Goal: Information Seeking & Learning: Learn about a topic

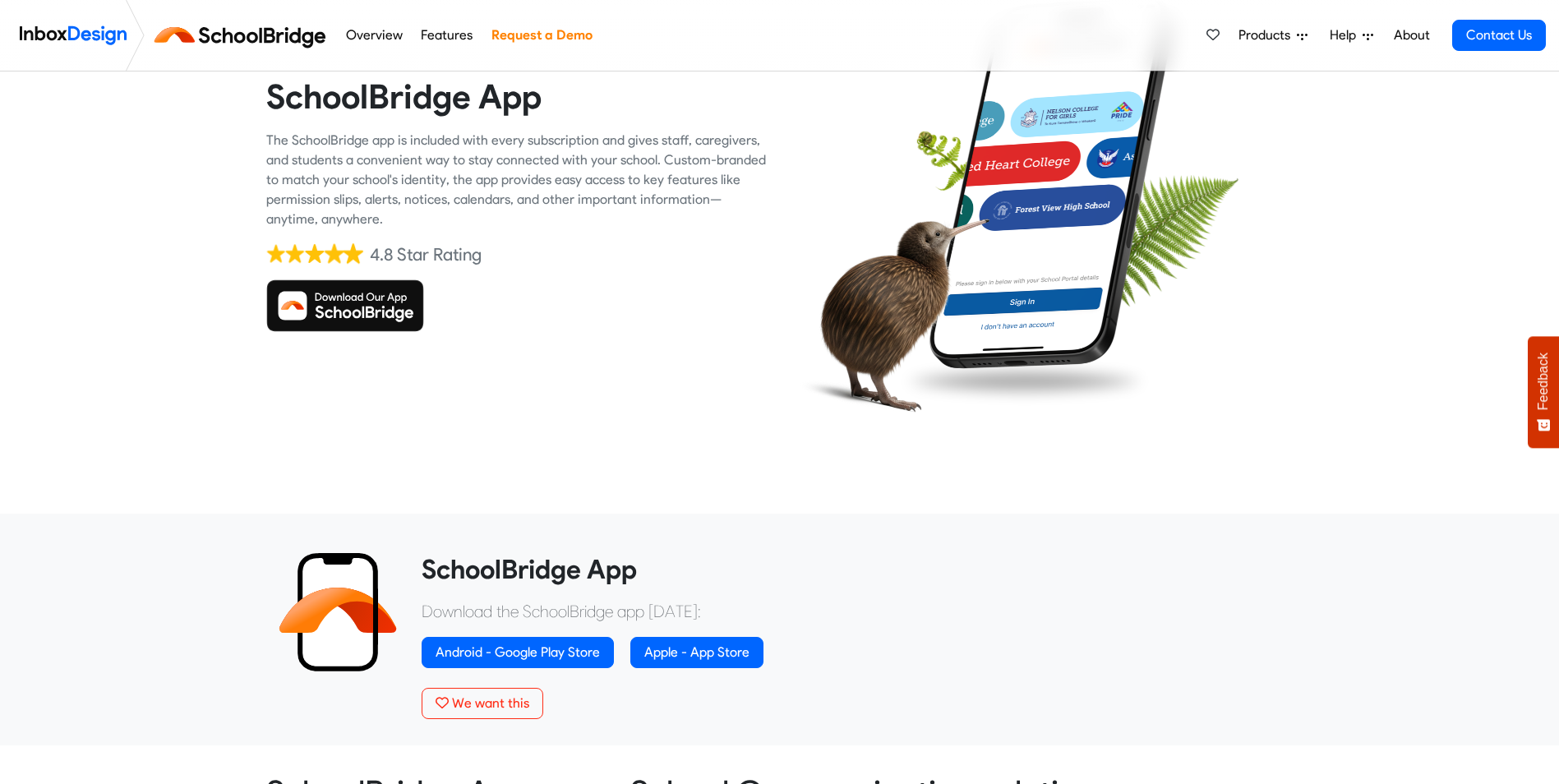
scroll to position [144, 0]
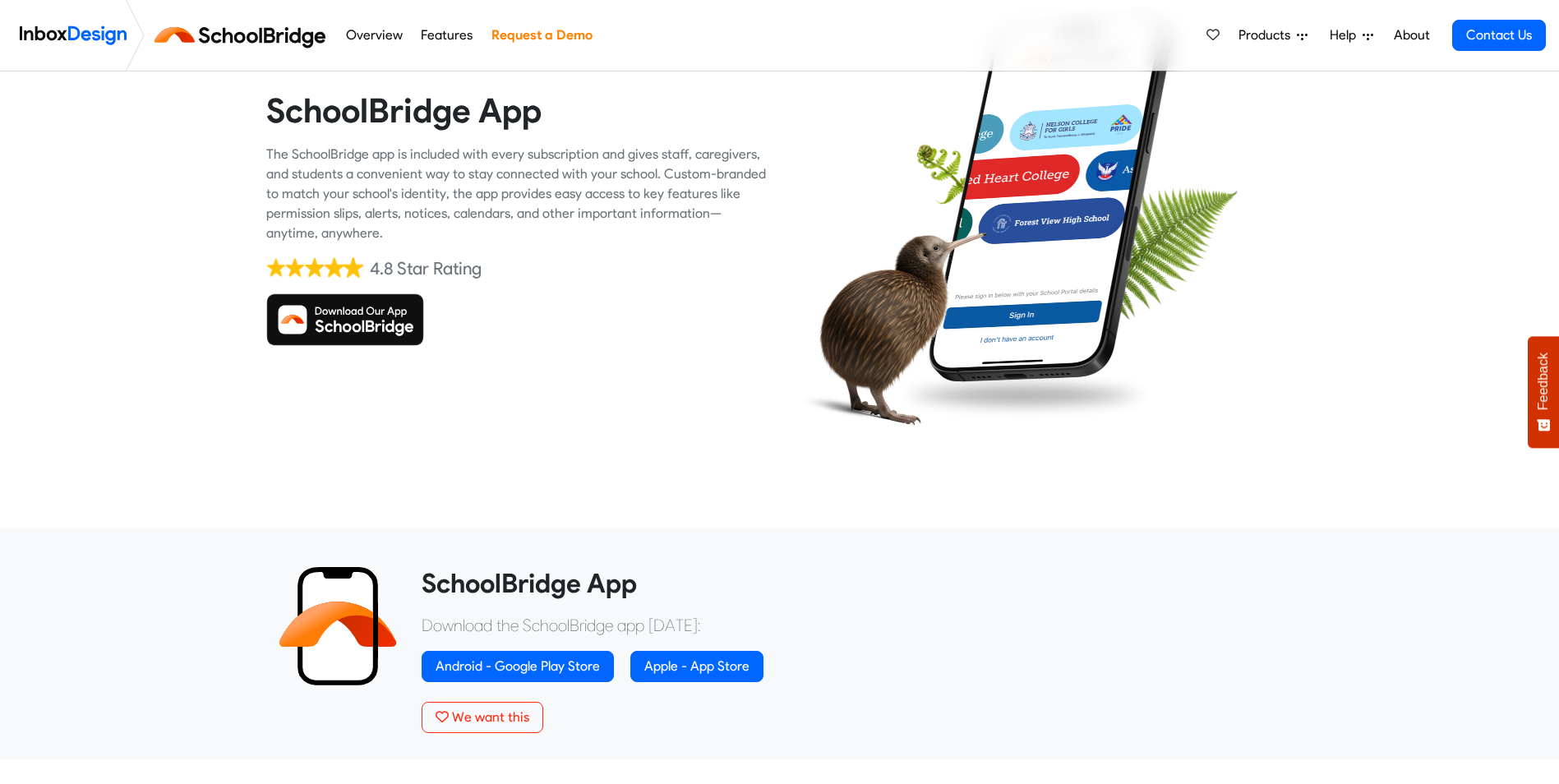
click at [301, 306] on img at bounding box center [345, 319] width 158 height 52
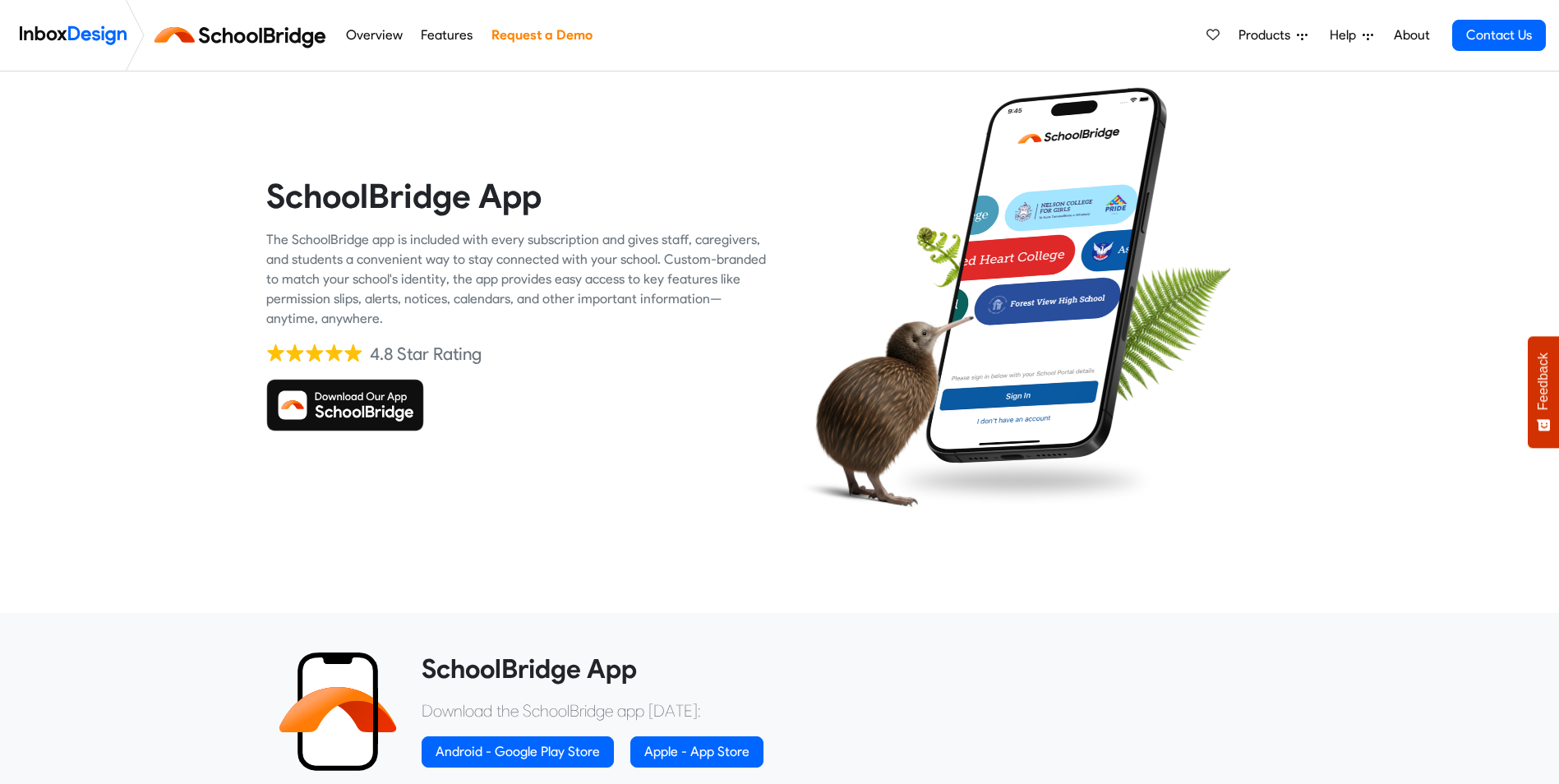
scroll to position [43, 0]
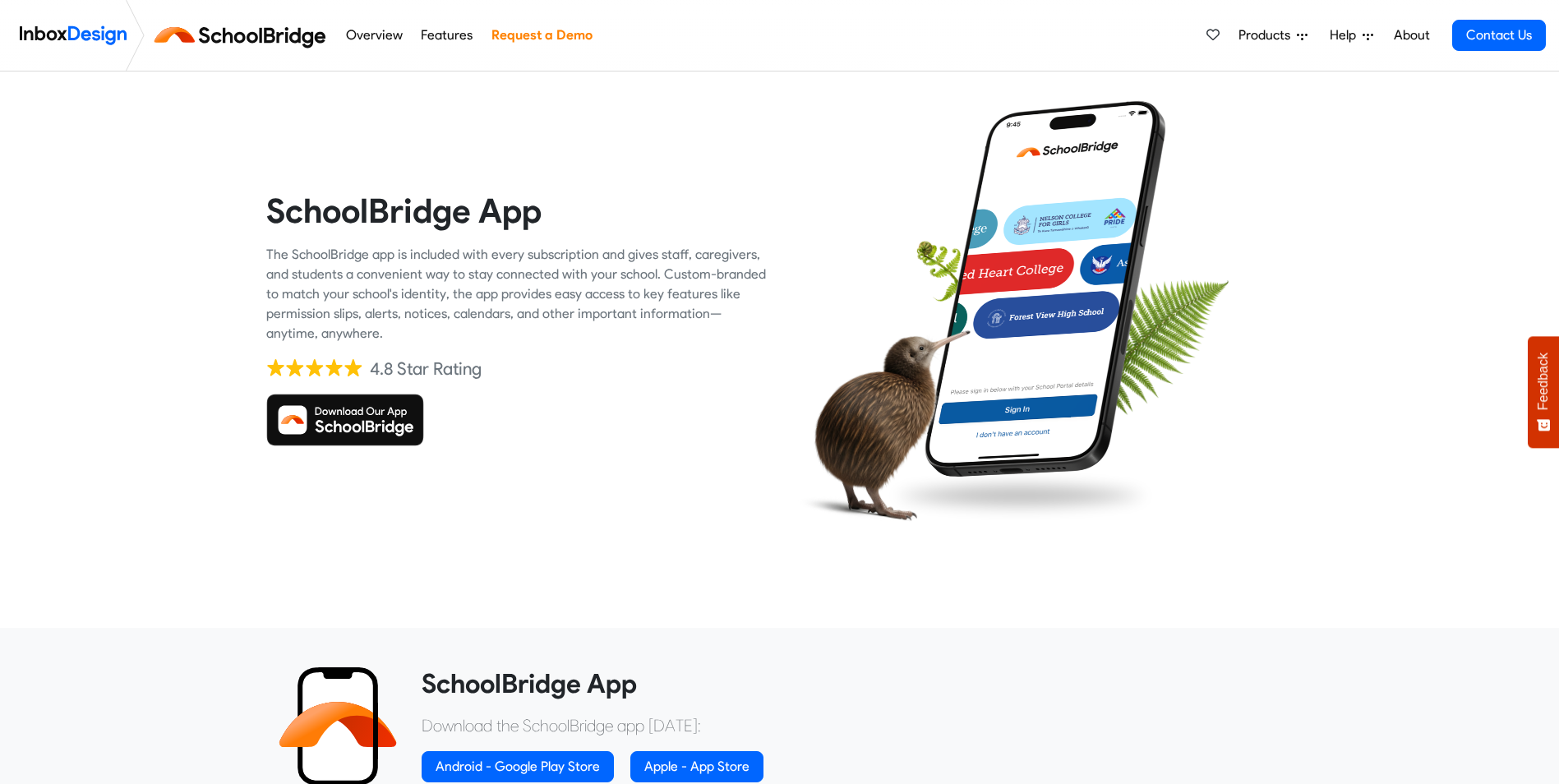
click at [363, 37] on link "Overview" at bounding box center [373, 36] width 66 height 33
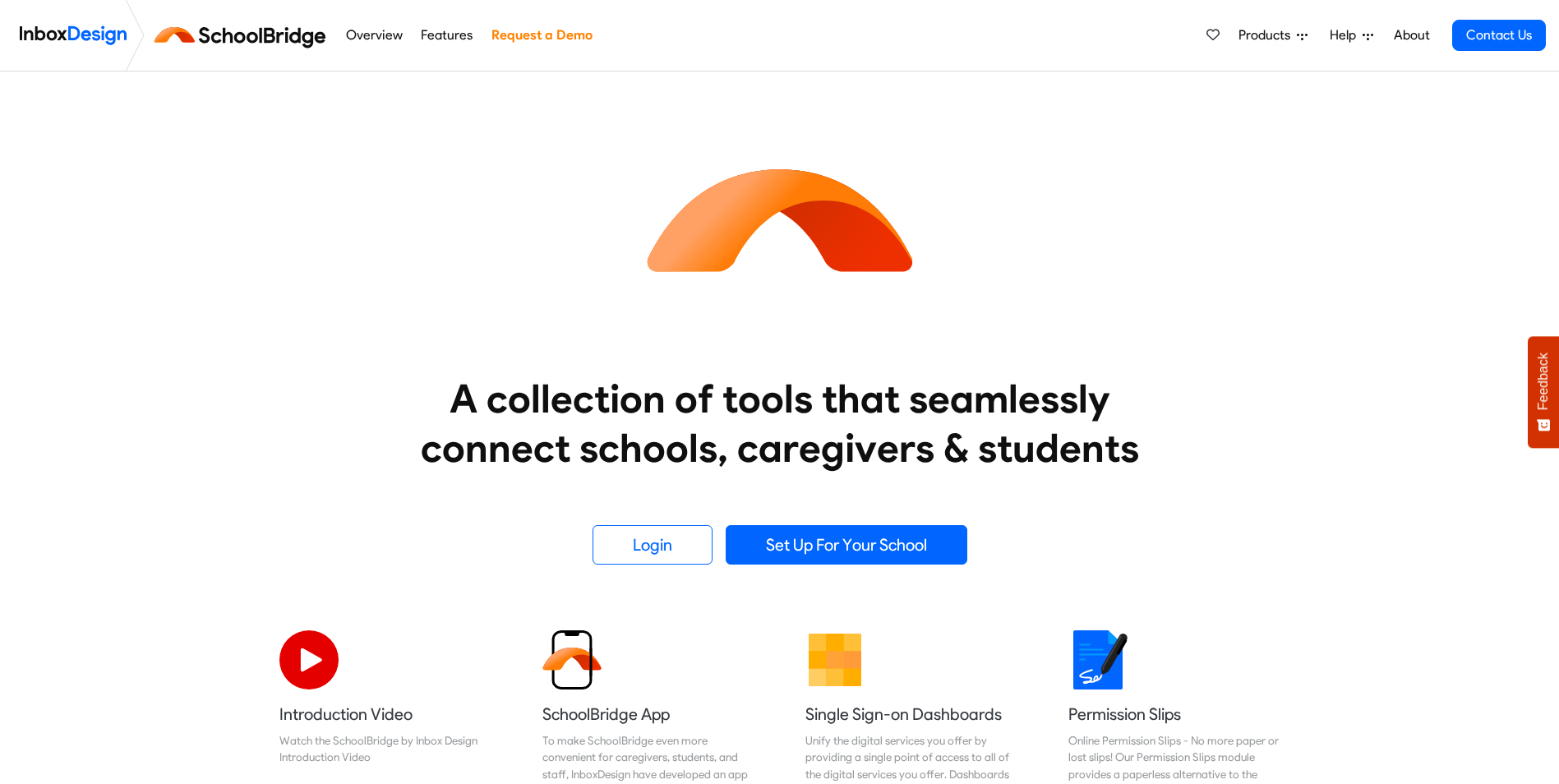
click at [443, 36] on link "Features" at bounding box center [446, 36] width 61 height 33
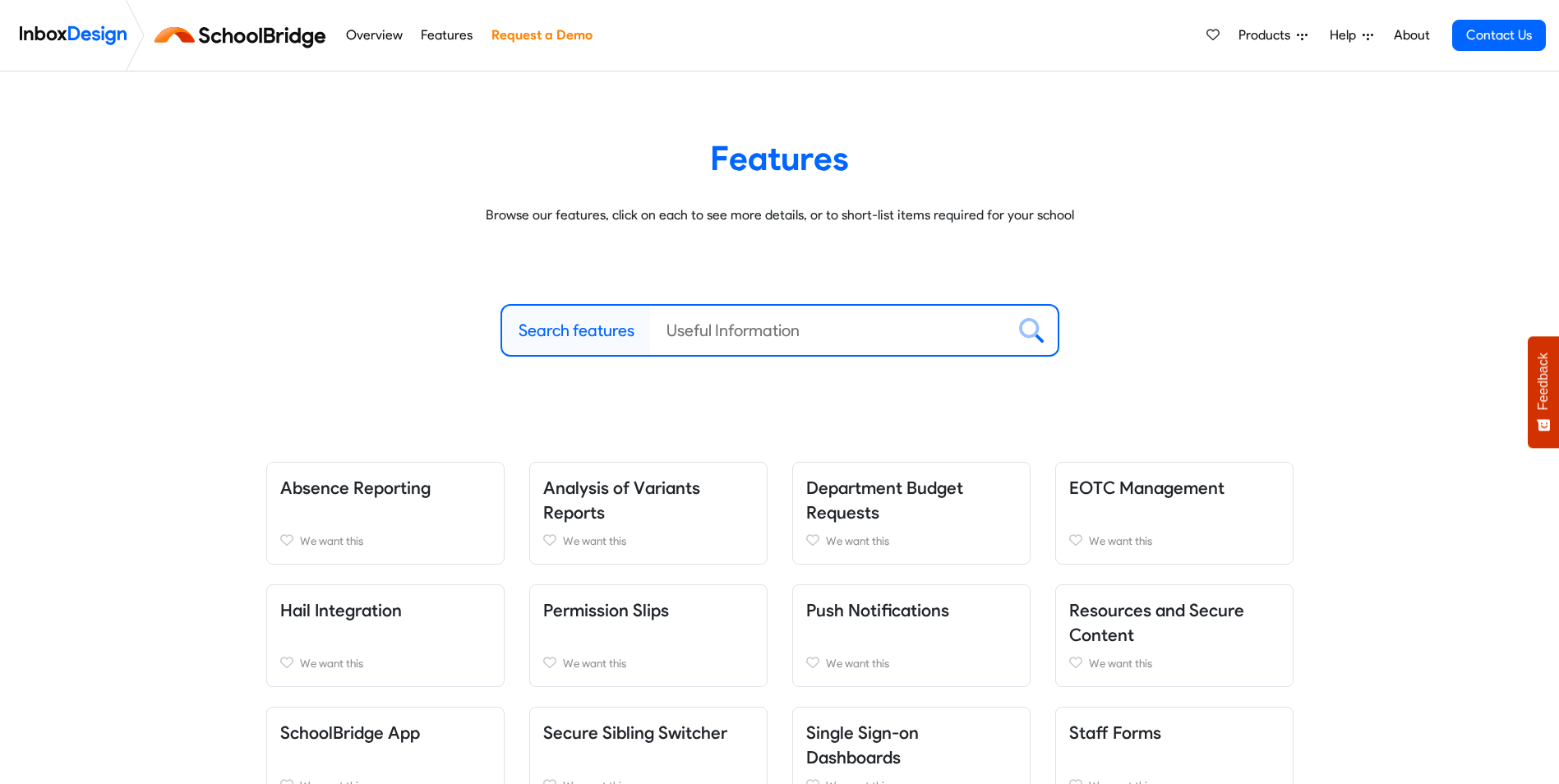
click at [381, 32] on link "Overview" at bounding box center [373, 36] width 66 height 33
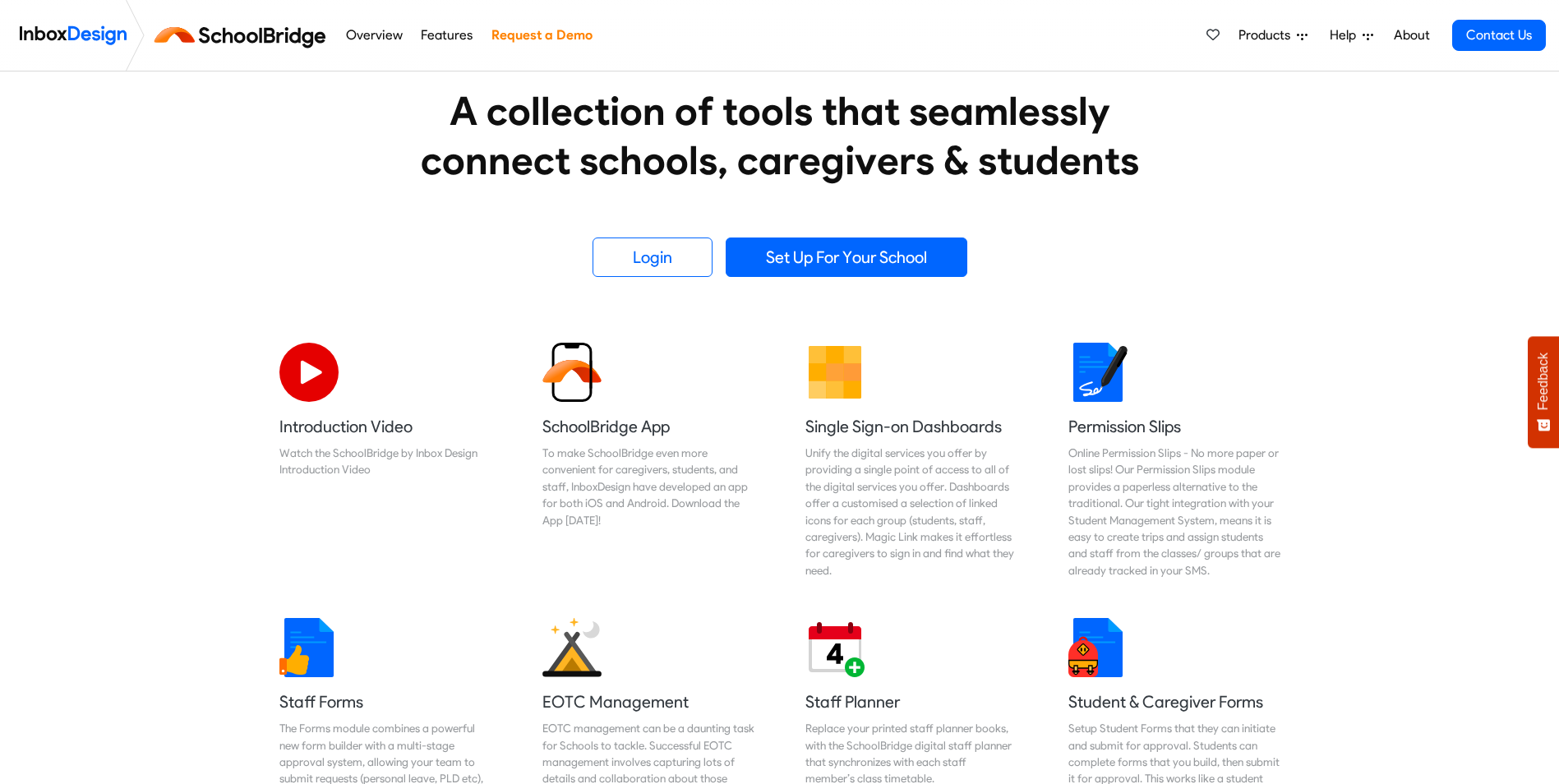
scroll to position [278, 0]
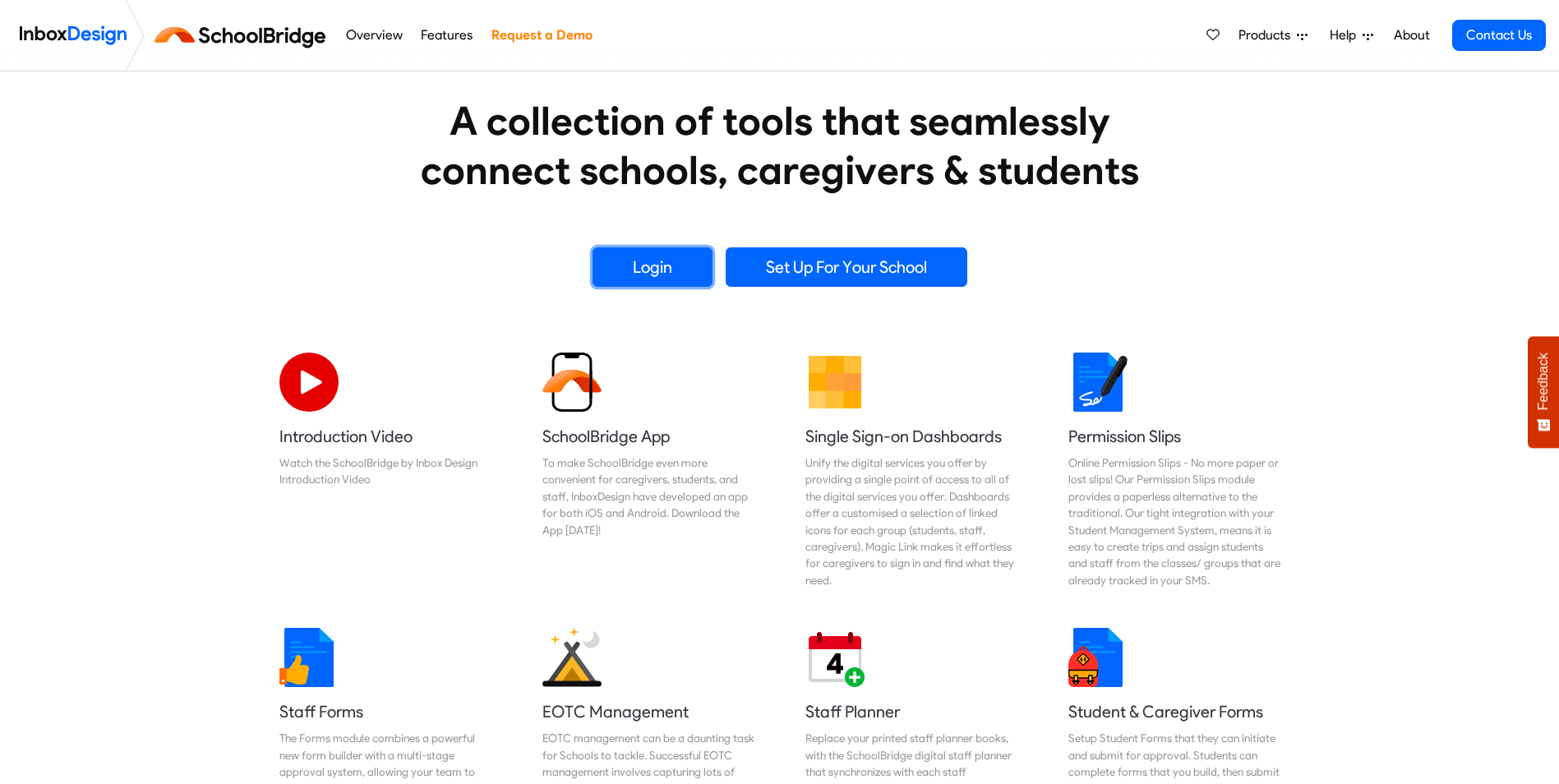
click at [688, 270] on link "Login" at bounding box center [652, 267] width 120 height 40
